Goal: Task Accomplishment & Management: Manage account settings

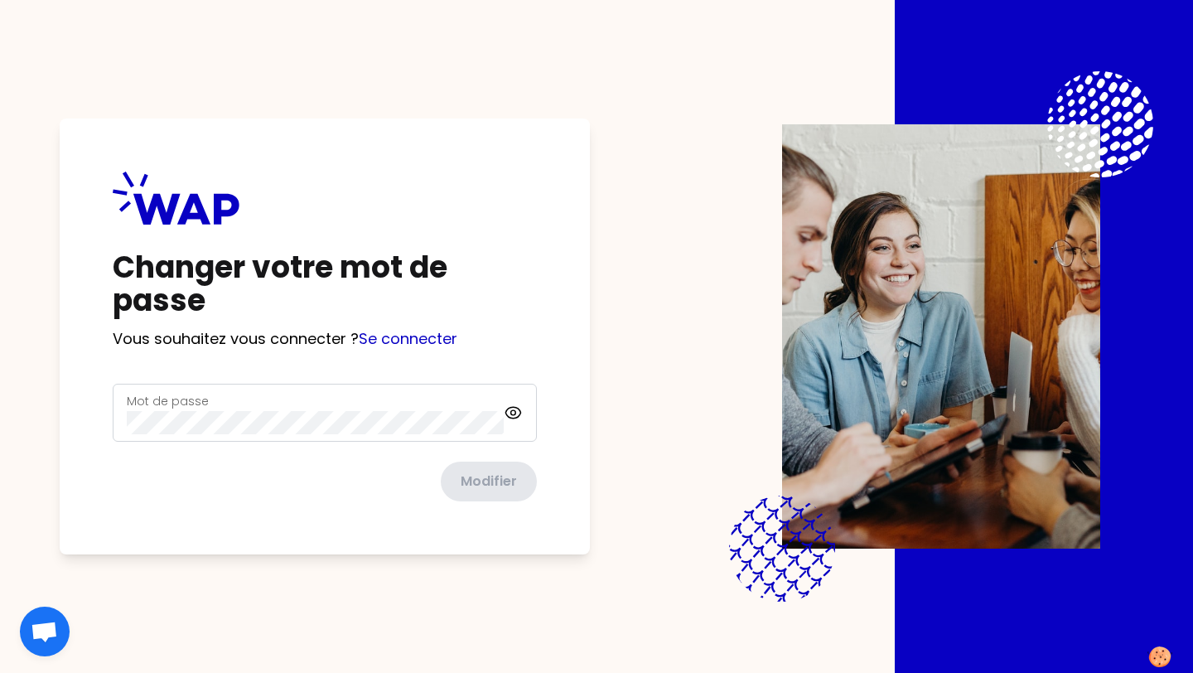
click at [302, 401] on div "Mot de passe" at bounding box center [315, 412] width 377 height 43
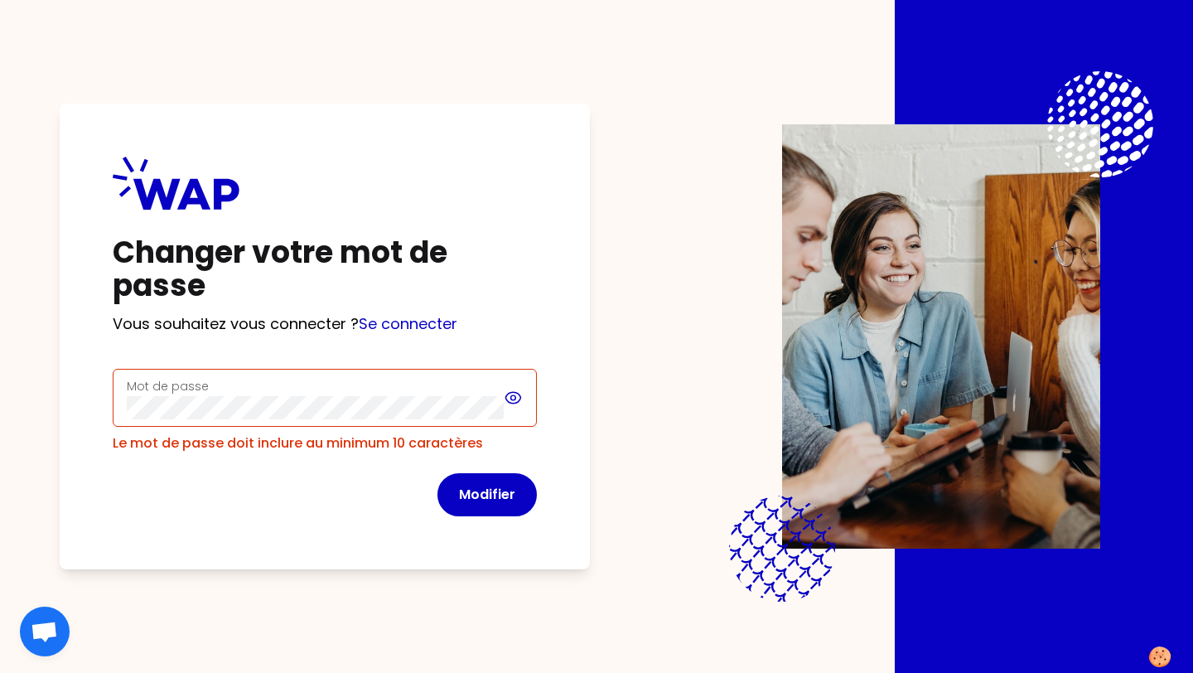
click at [509, 393] on icon at bounding box center [512, 397] width 15 height 11
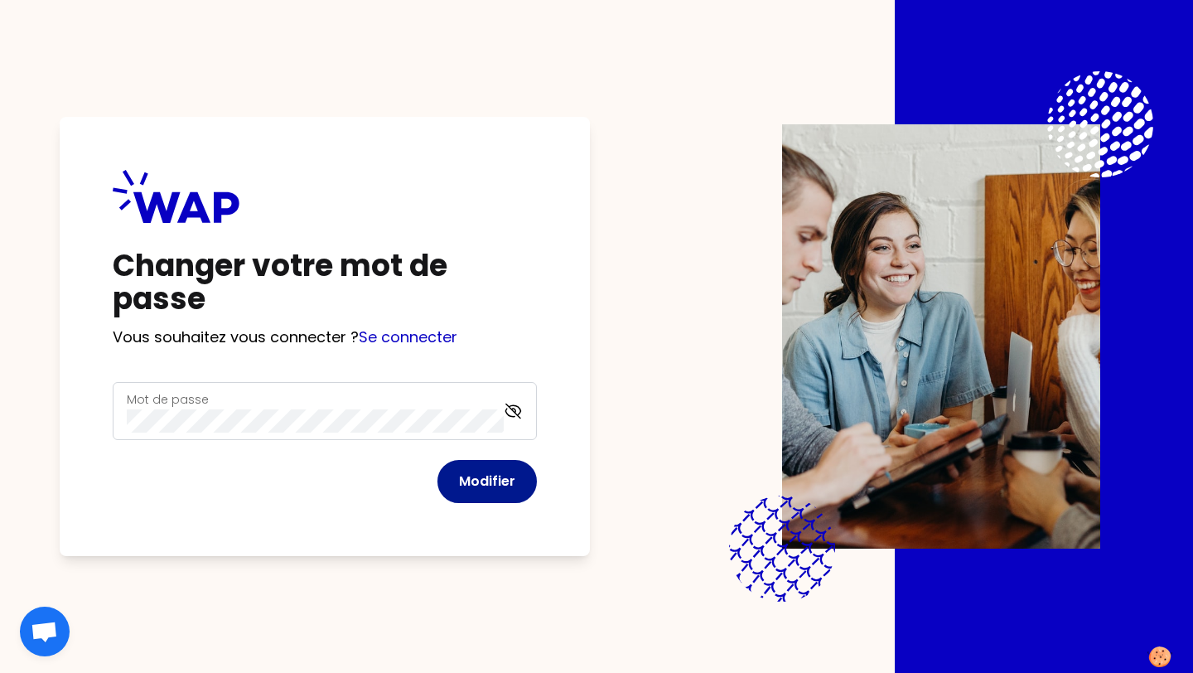
click at [506, 485] on button "Modifier" at bounding box center [486, 481] width 99 height 43
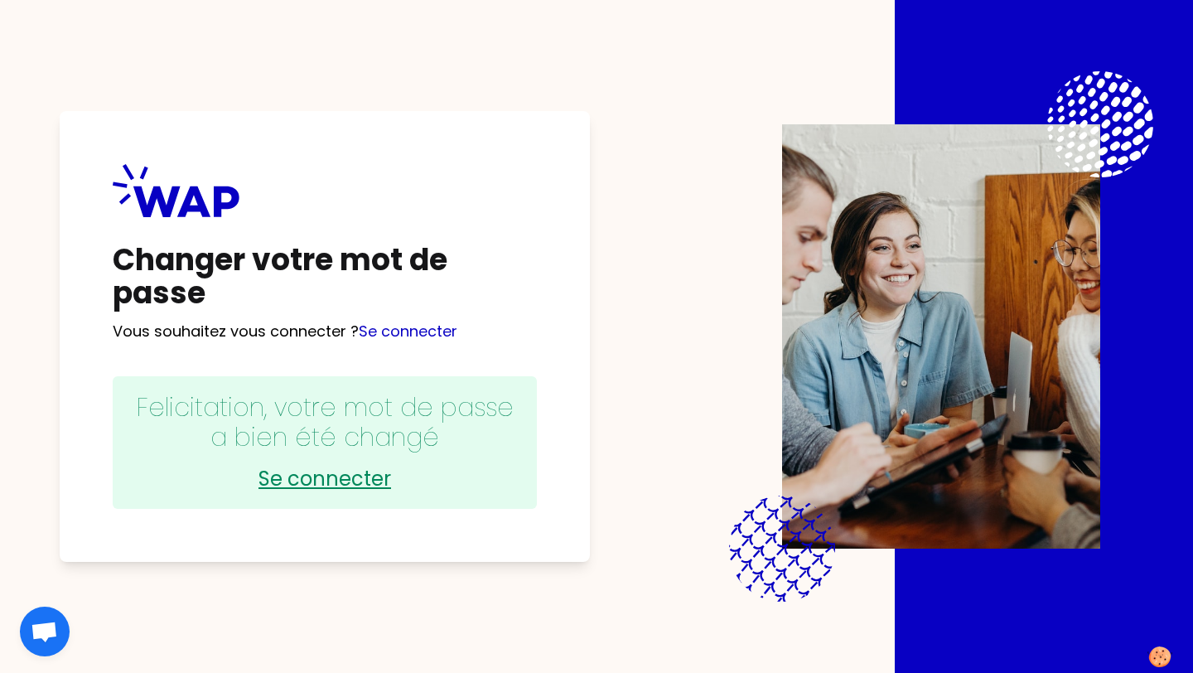
click at [345, 475] on link "Se connecter" at bounding box center [324, 479] width 391 height 27
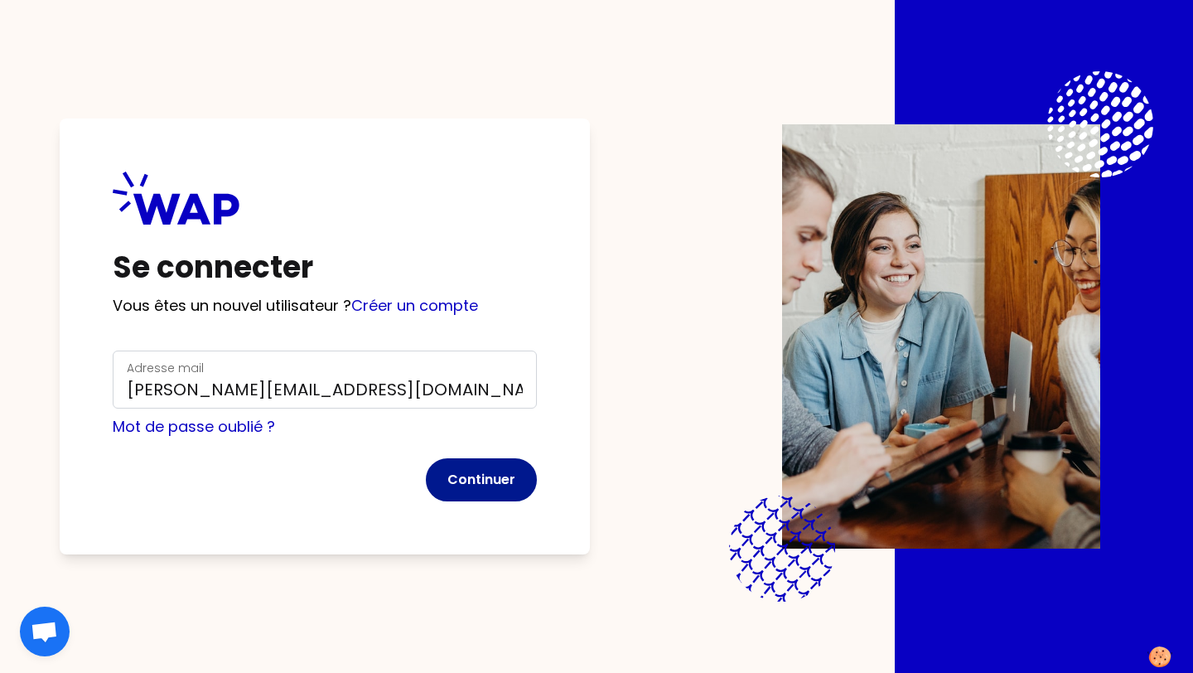
click at [492, 490] on button "Continuer" at bounding box center [481, 479] width 111 height 43
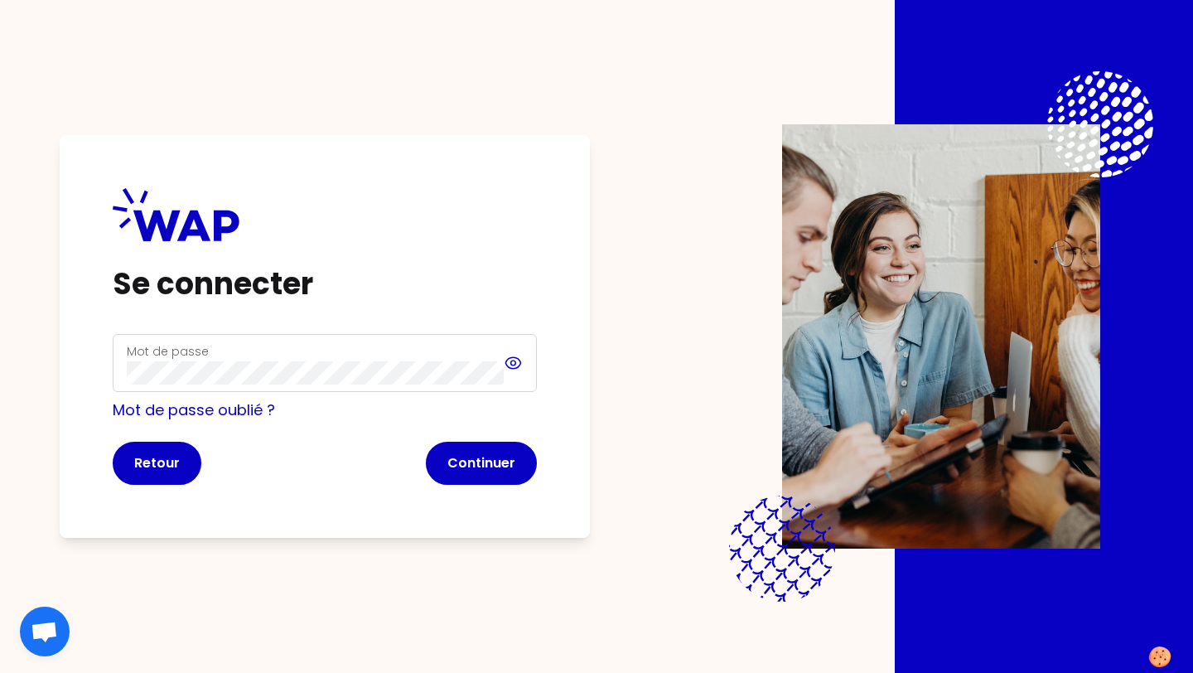
click at [514, 356] on icon at bounding box center [513, 363] width 19 height 20
click at [474, 468] on button "Continuer" at bounding box center [481, 463] width 111 height 43
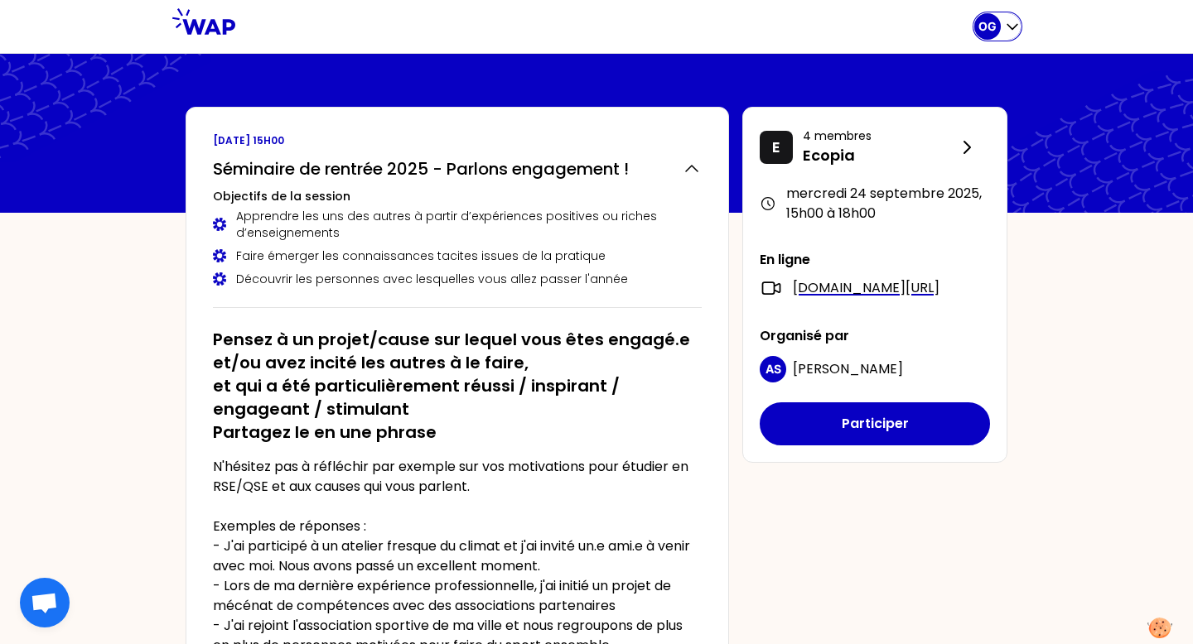
click at [997, 38] on div "OG" at bounding box center [997, 26] width 46 height 27
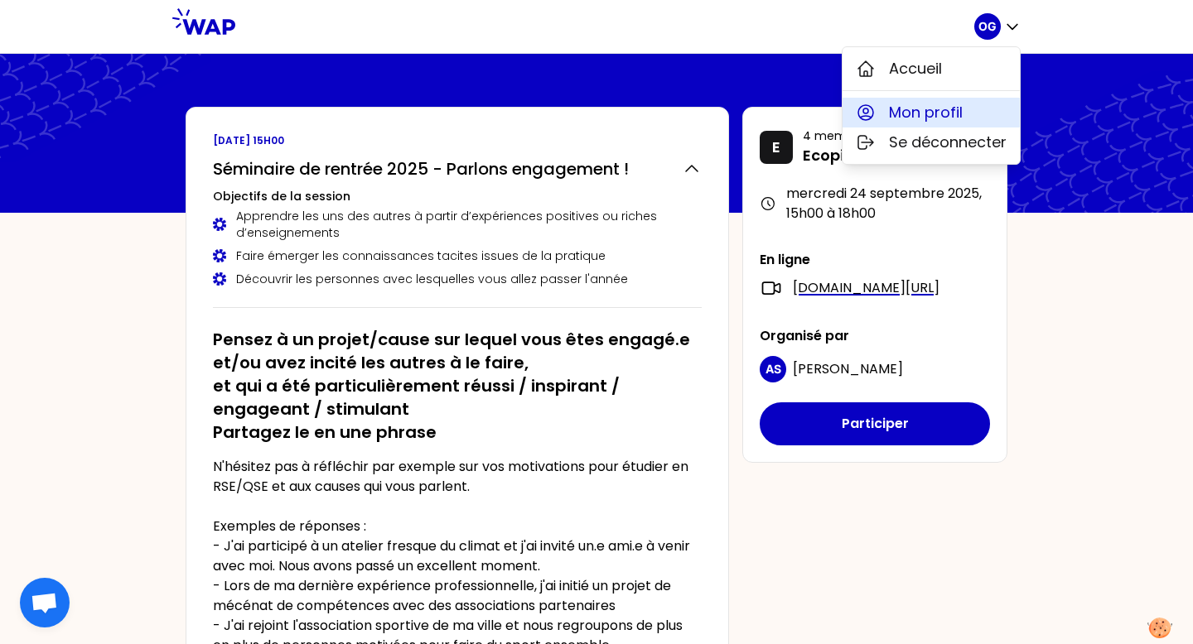
click at [923, 115] on span "Mon profil" at bounding box center [926, 112] width 74 height 23
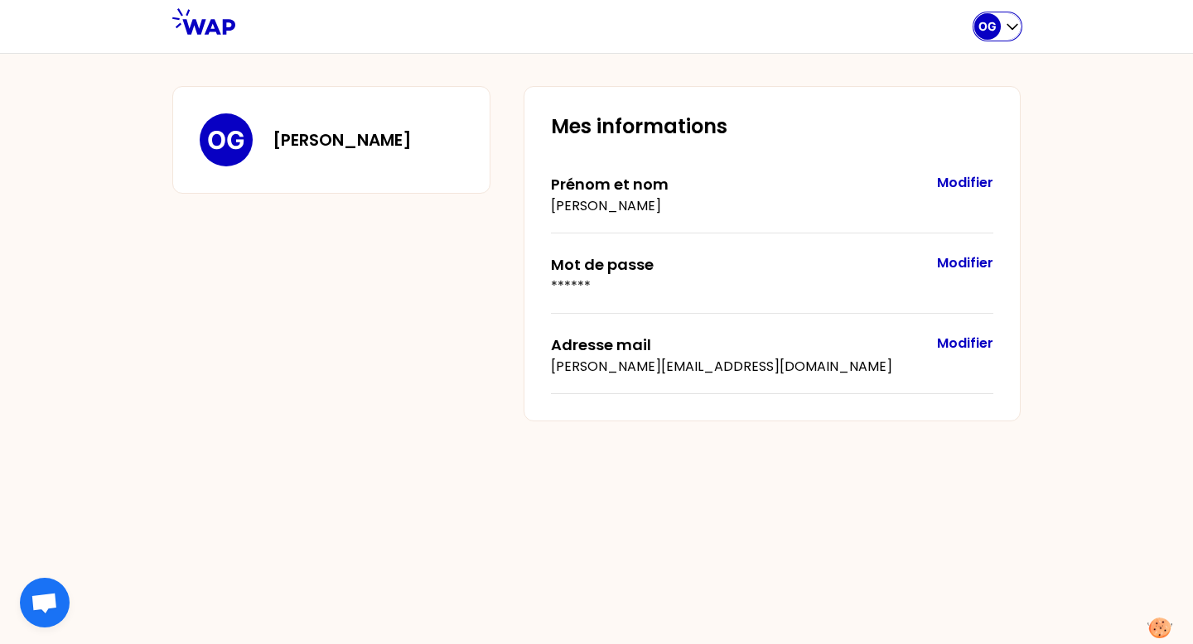
click at [1017, 31] on icon "button" at bounding box center [1012, 26] width 17 height 17
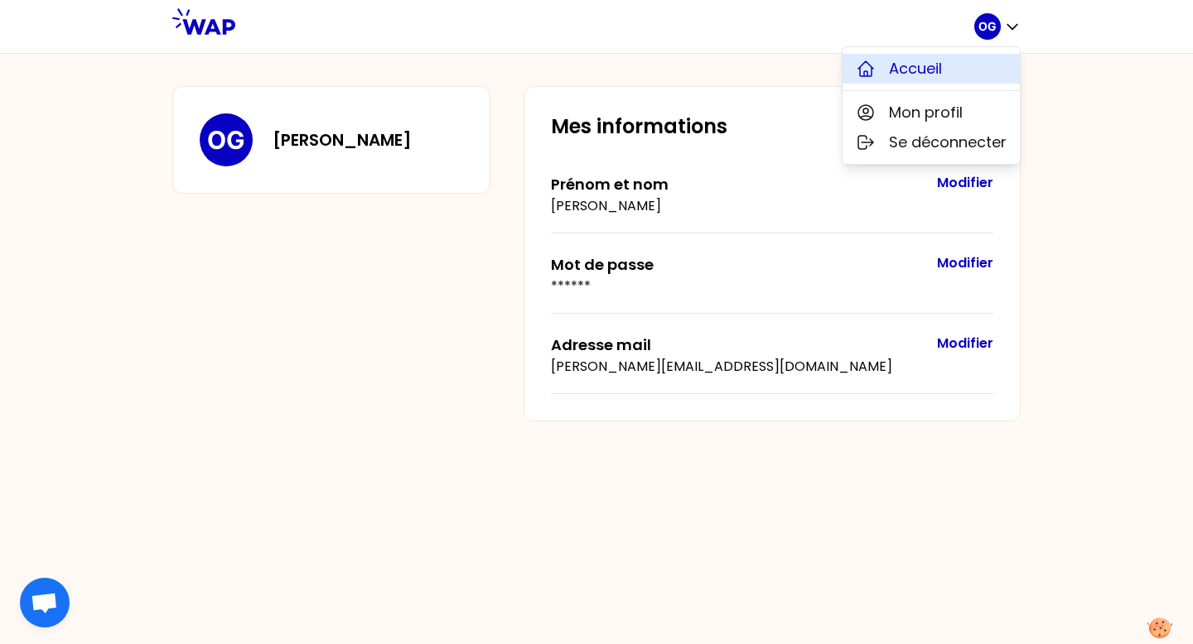
click at [947, 64] on button "Accueil" at bounding box center [930, 69] width 177 height 30
